Goal: Task Accomplishment & Management: Use online tool/utility

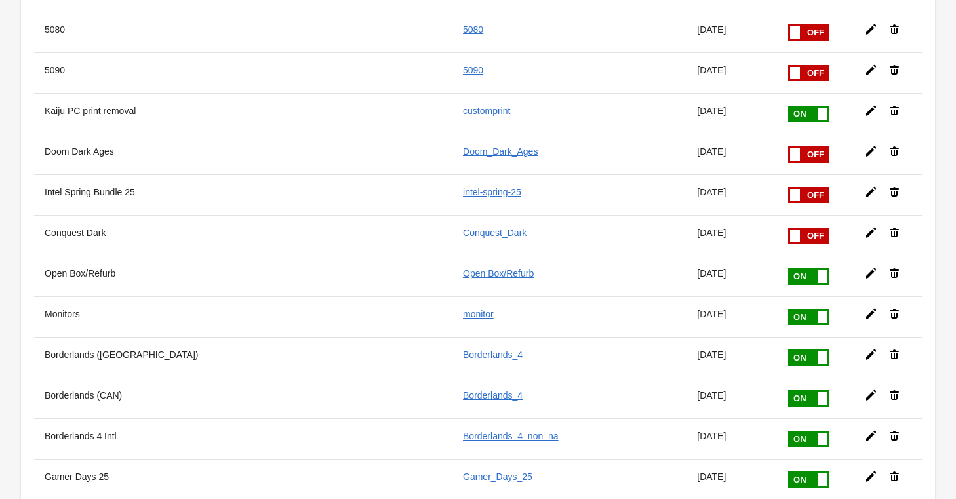
scroll to position [1637, 0]
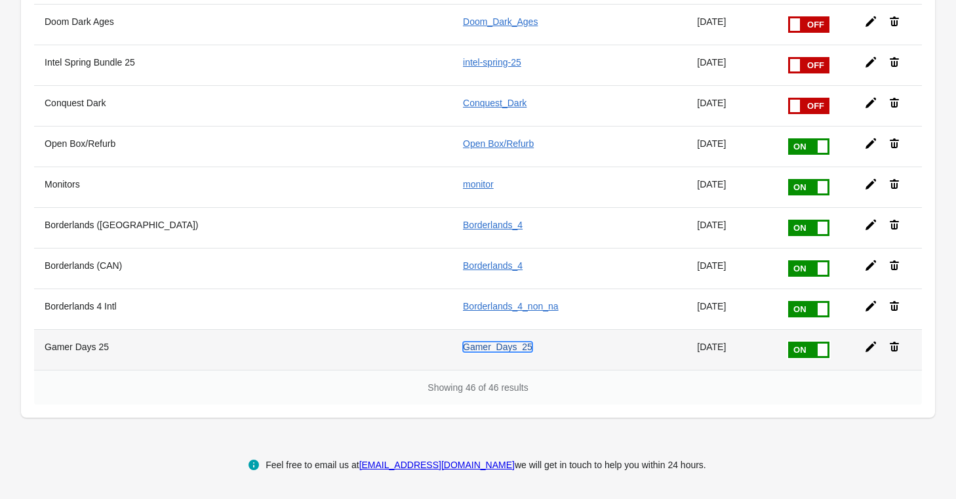
click at [486, 345] on link "Gamer_Days_25" at bounding box center [497, 346] width 69 height 10
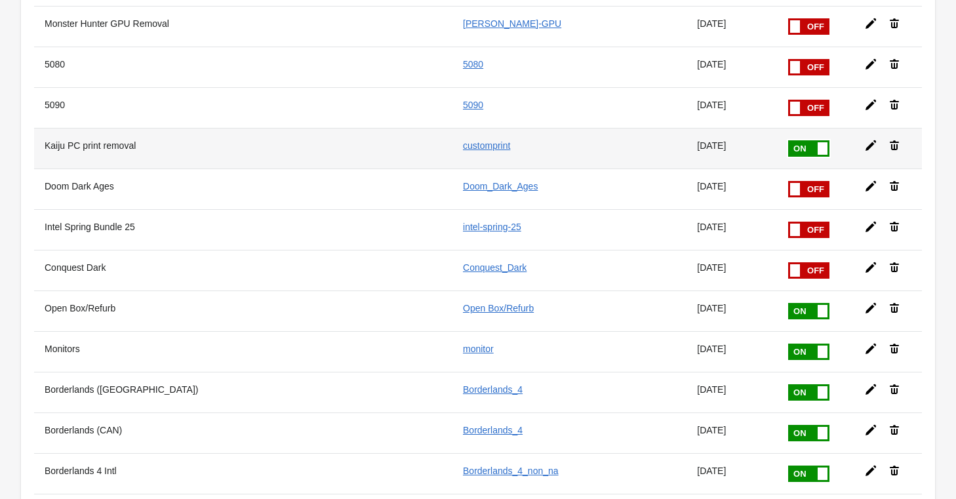
scroll to position [1637, 0]
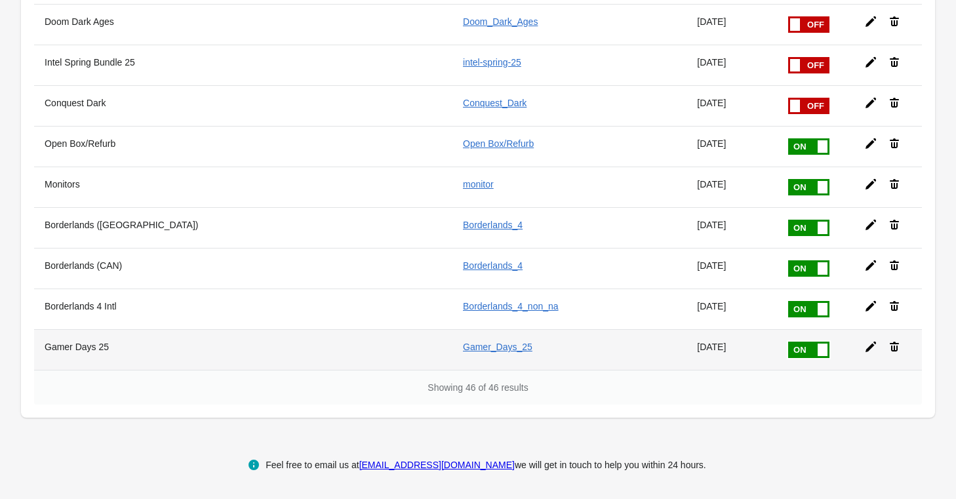
click at [805, 341] on span at bounding box center [829, 341] width 83 height 0
click at [0, 0] on input "checkbox" at bounding box center [0, 0] width 0 height 0
